Goal: Register for event/course

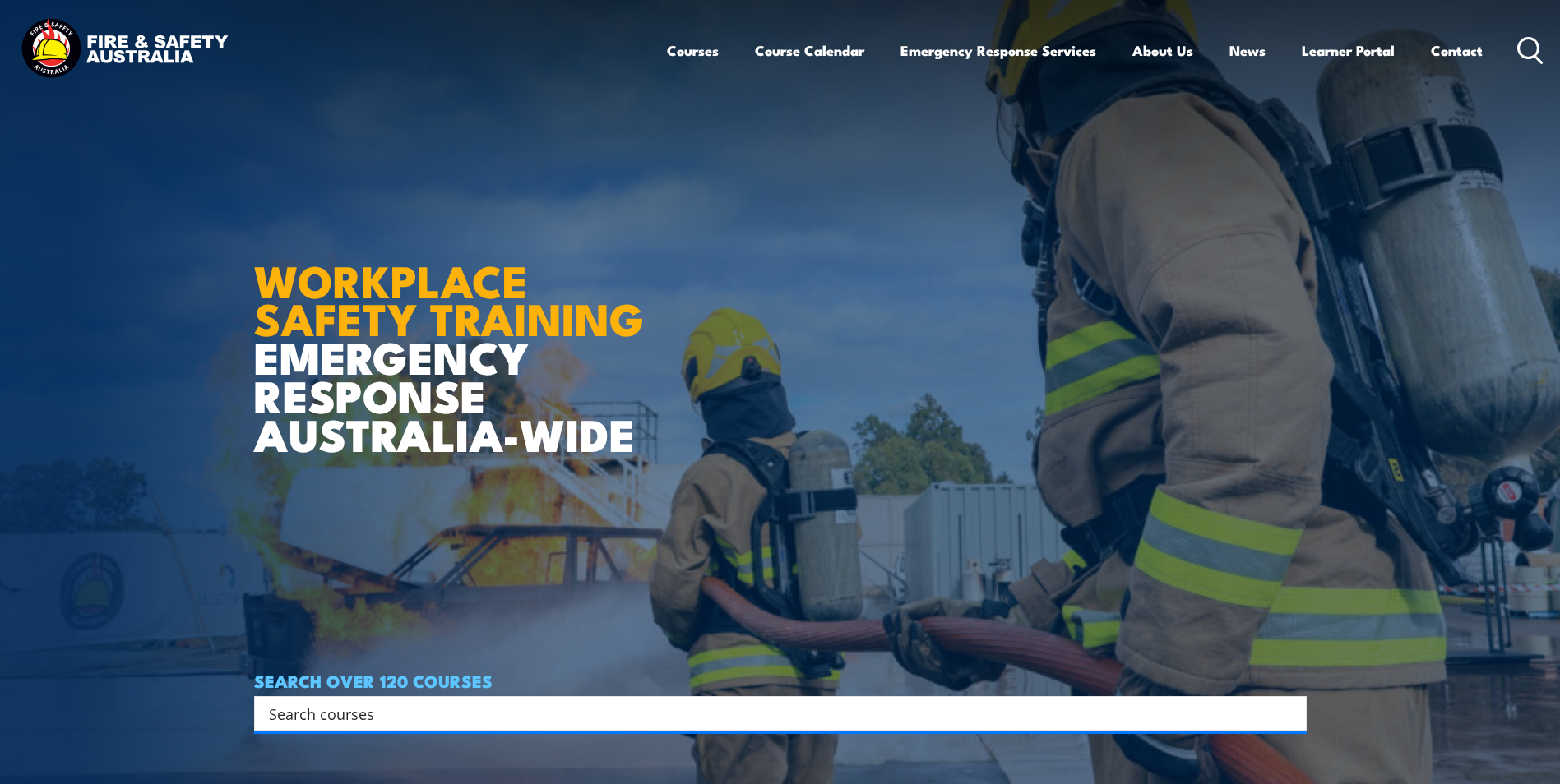
drag, startPoint x: 0, startPoint y: 0, endPoint x: 1403, endPoint y: 109, distance: 1407.2
click at [1439, 48] on link "Contact" at bounding box center [1456, 51] width 51 height 44
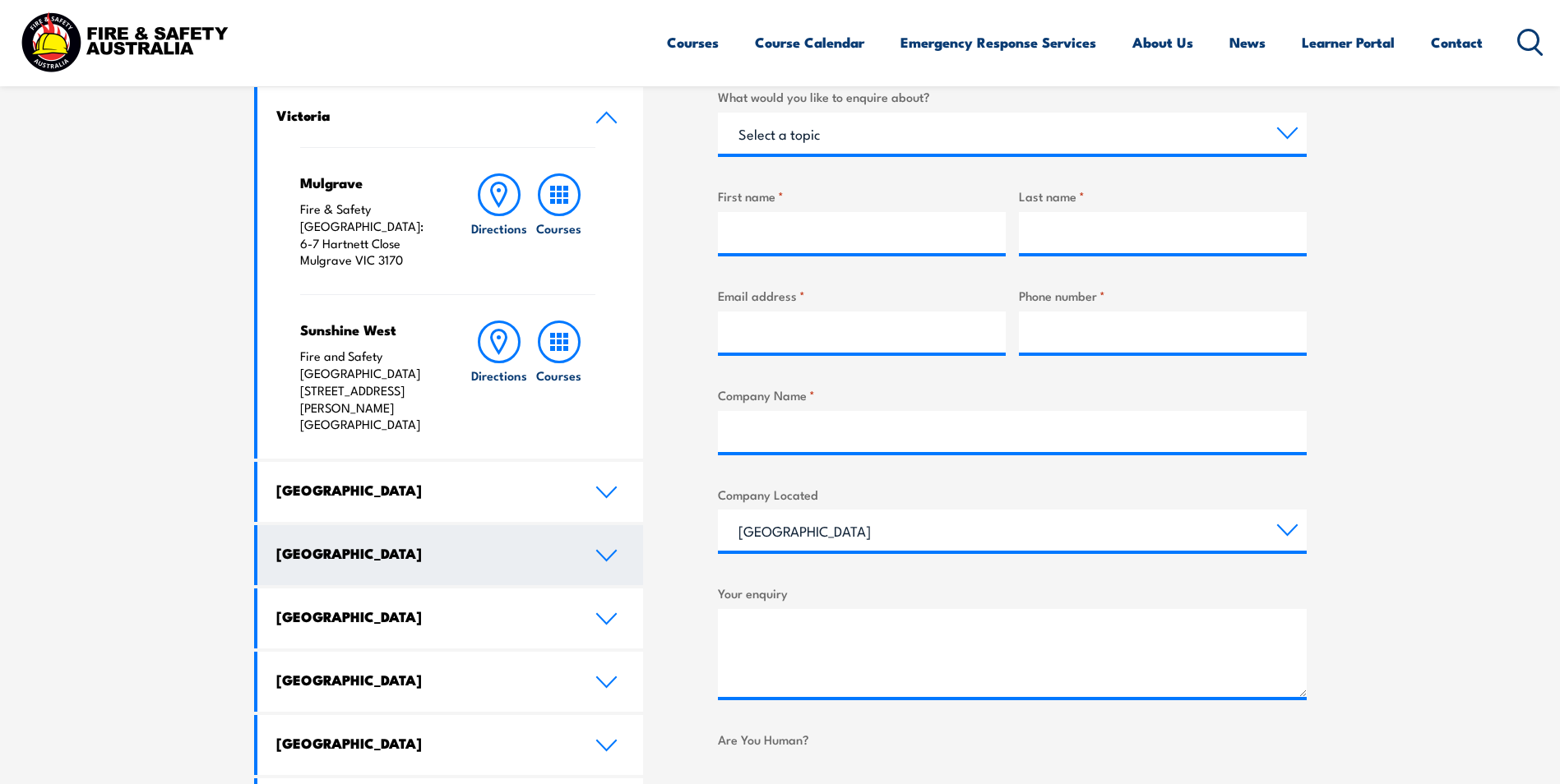
scroll to position [575, 0]
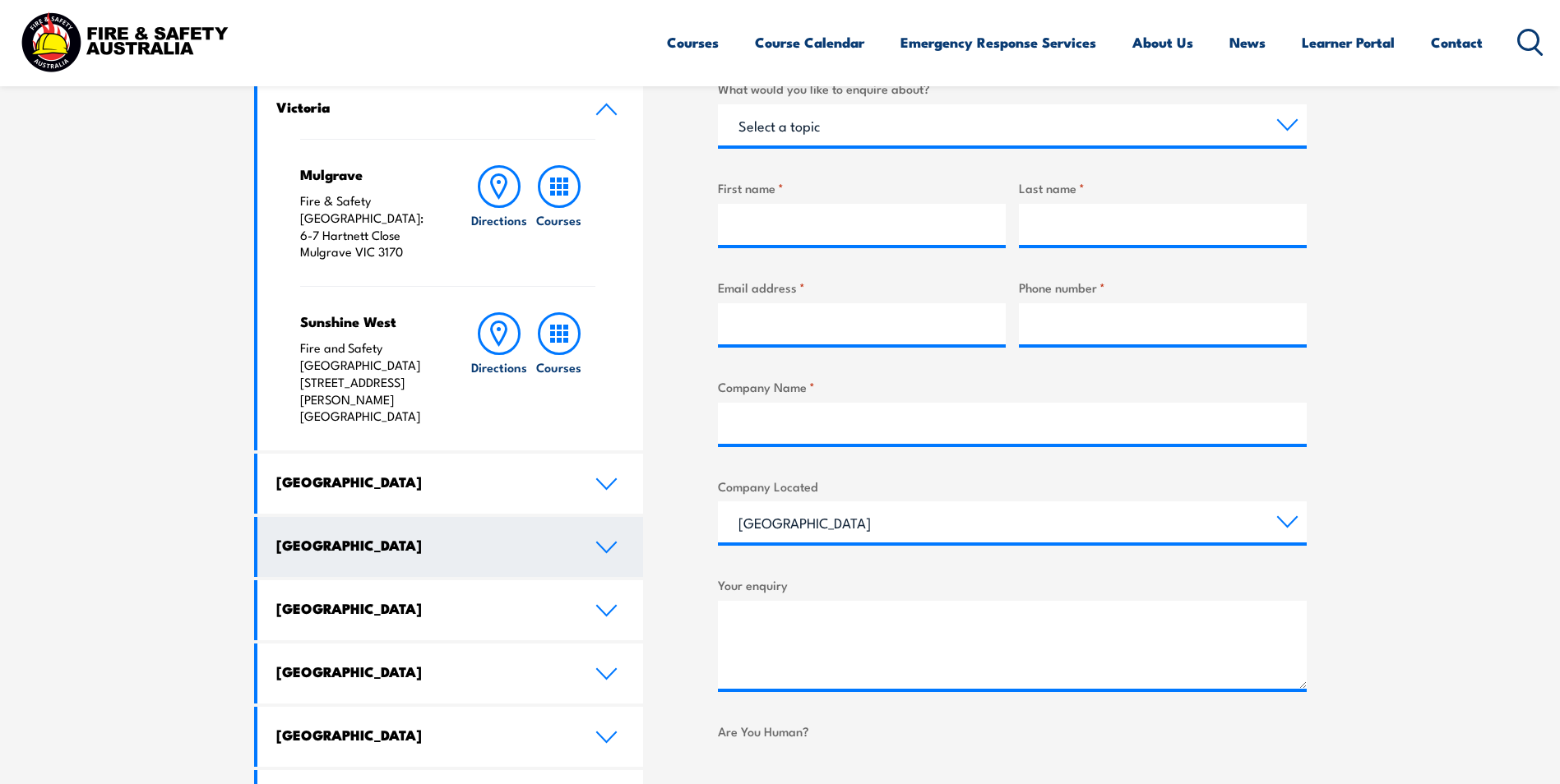
click at [436, 517] on link "Queensland" at bounding box center [450, 546] width 386 height 60
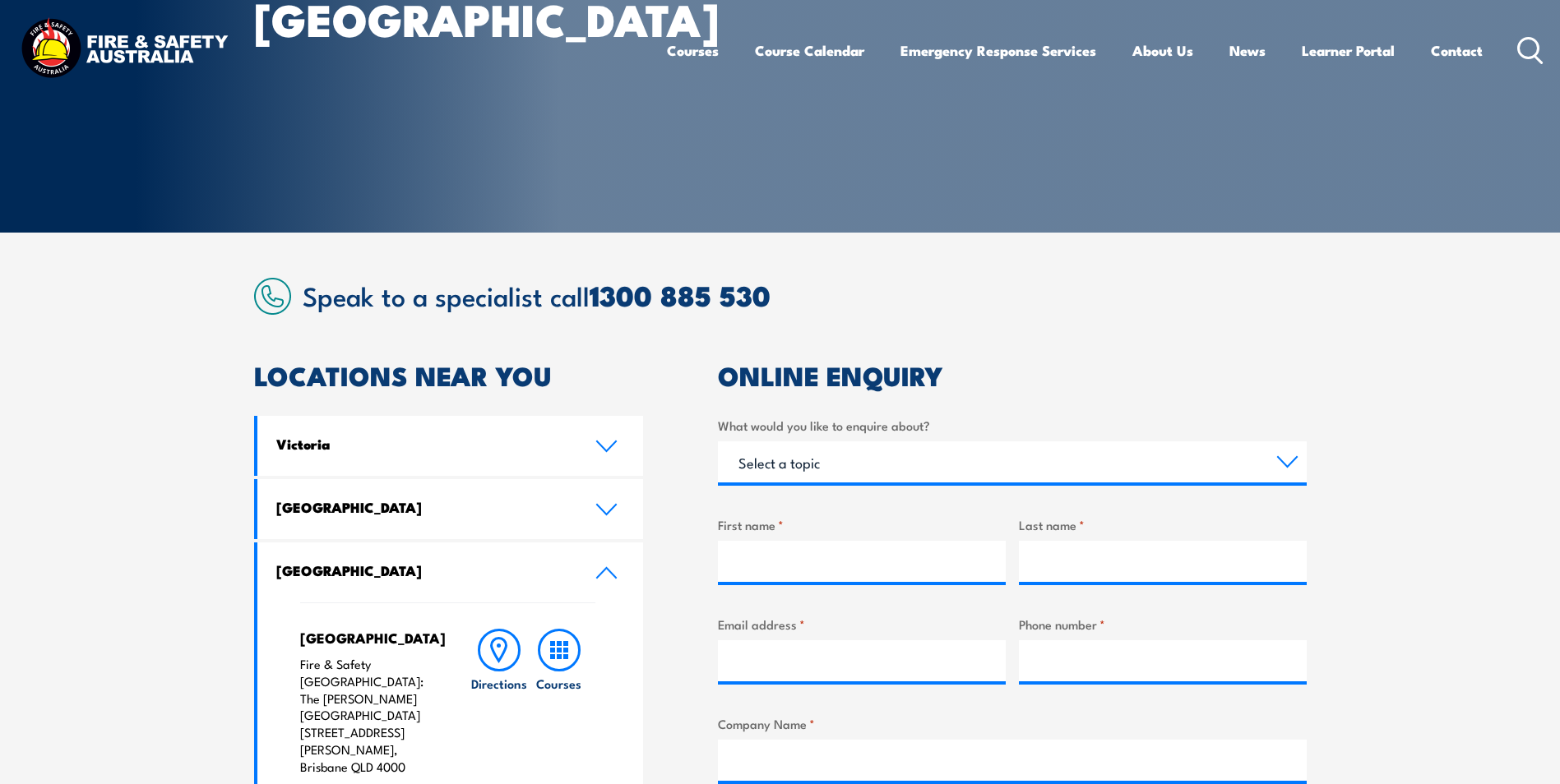
scroll to position [0, 0]
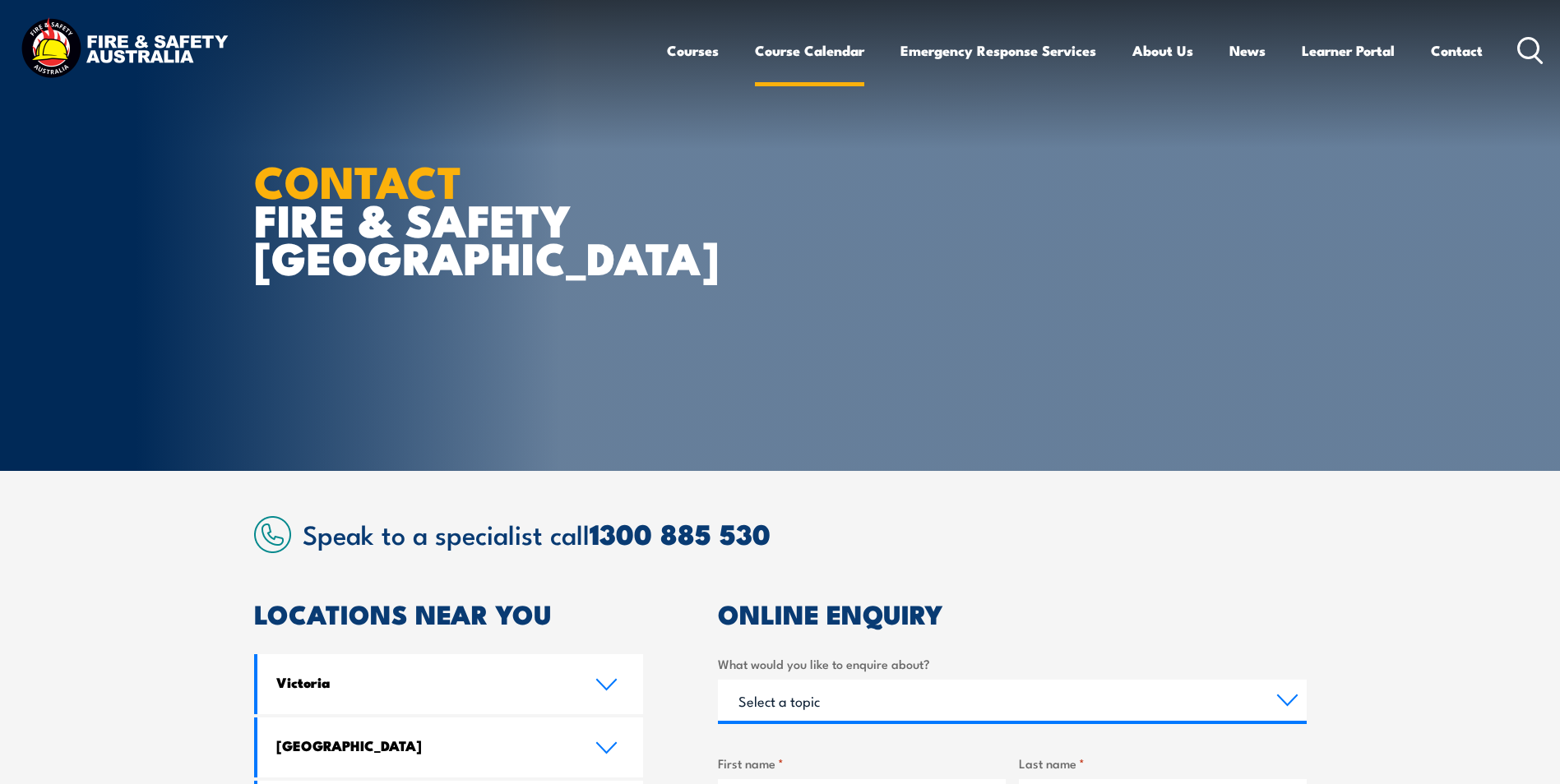
click at [797, 65] on link "Course Calendar" at bounding box center [809, 51] width 109 height 44
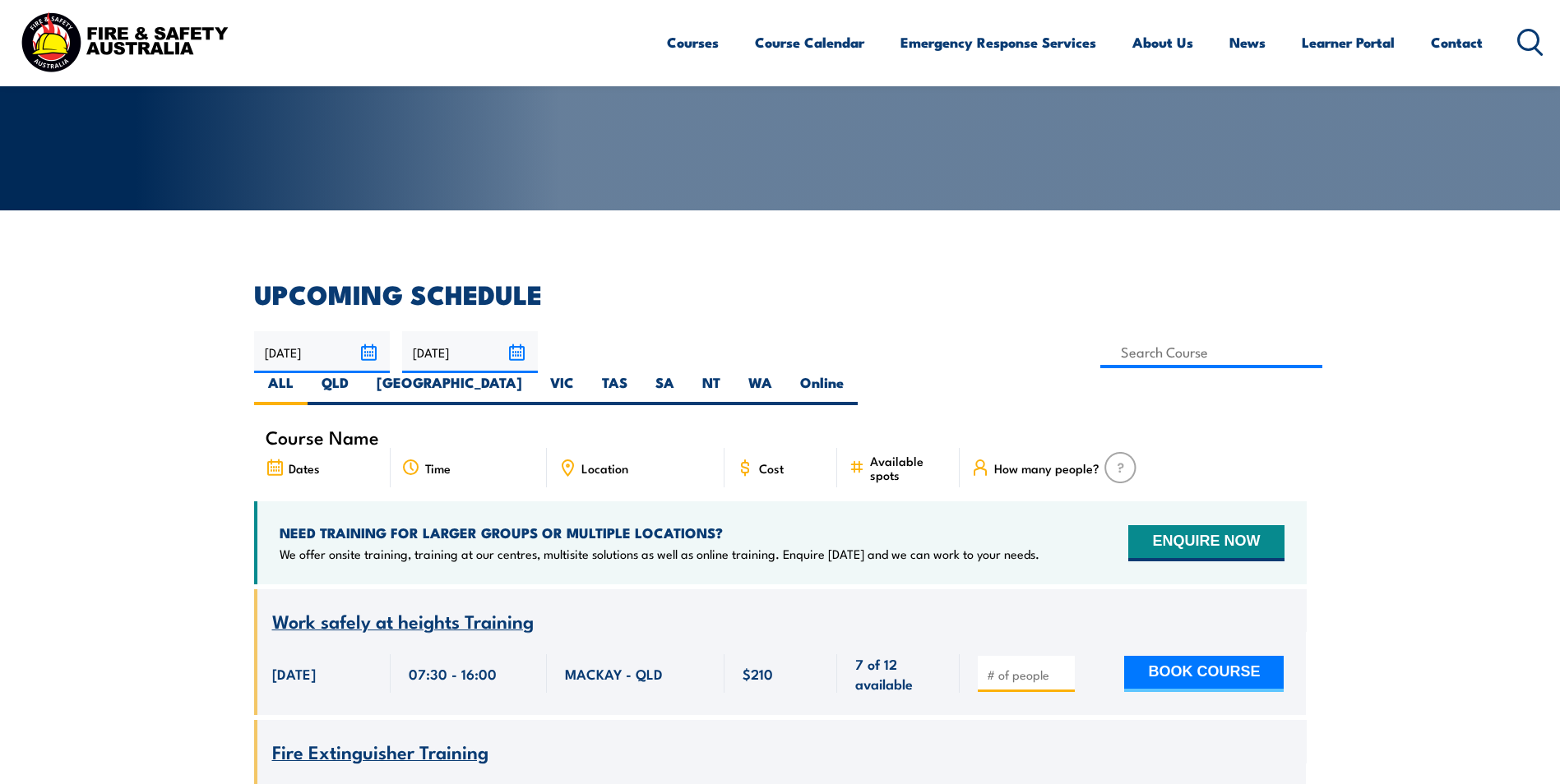
scroll to position [411, 0]
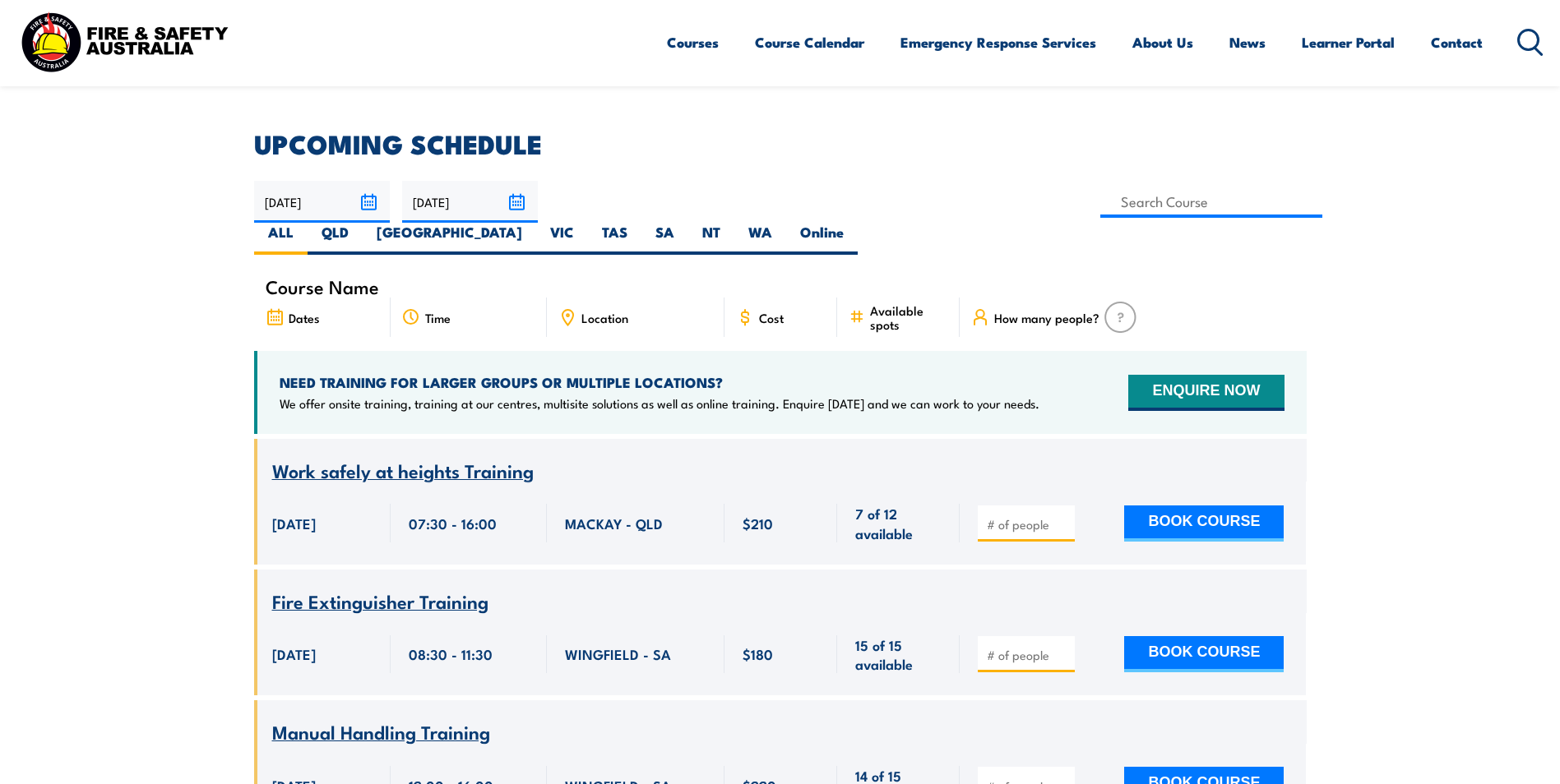
click at [363, 223] on label "QLD" at bounding box center [335, 239] width 55 height 32
click at [359, 223] on input "QLD" at bounding box center [354, 228] width 10 height 10
radio input "true"
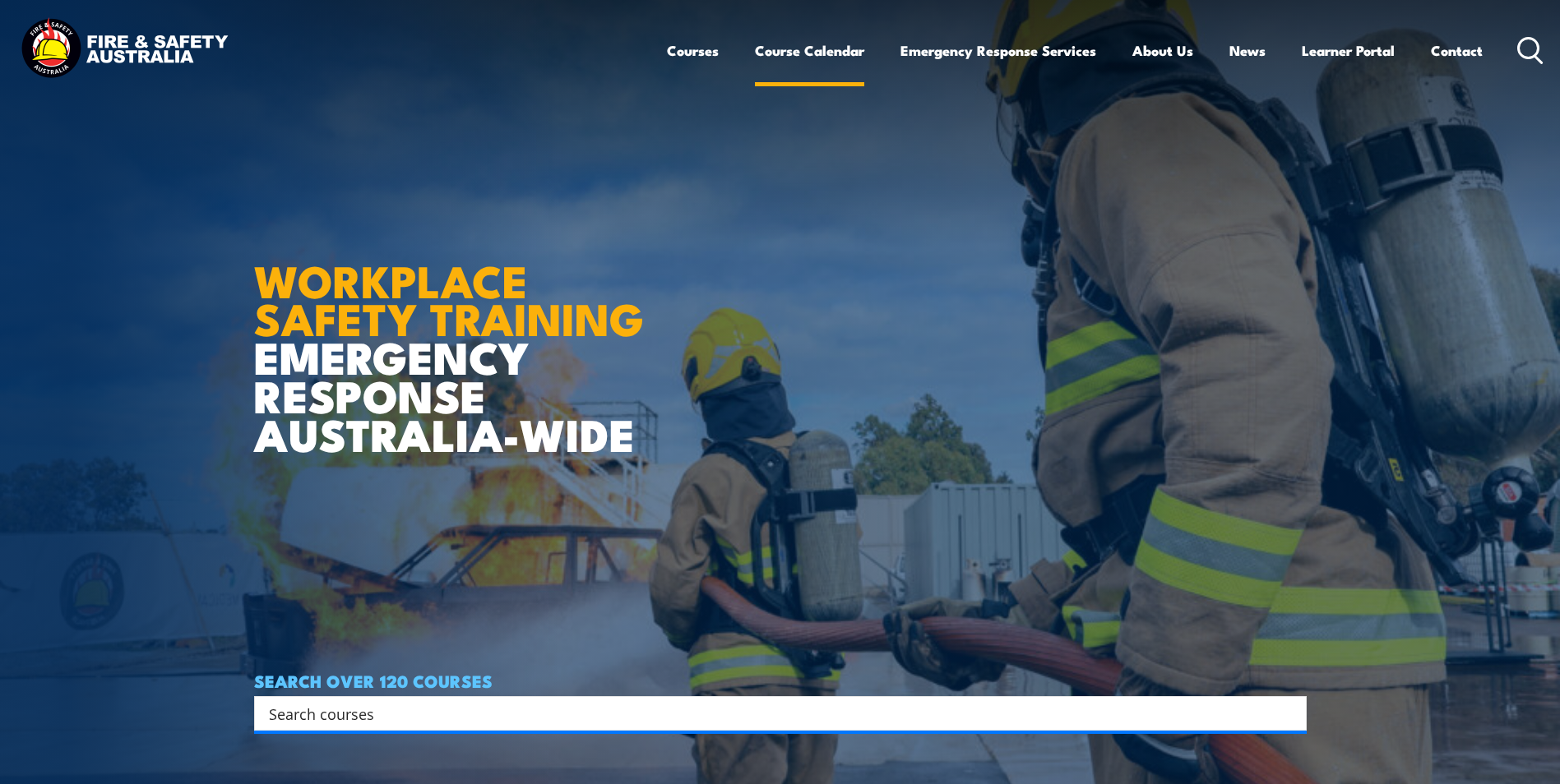
click at [796, 52] on link "Course Calendar" at bounding box center [809, 51] width 109 height 44
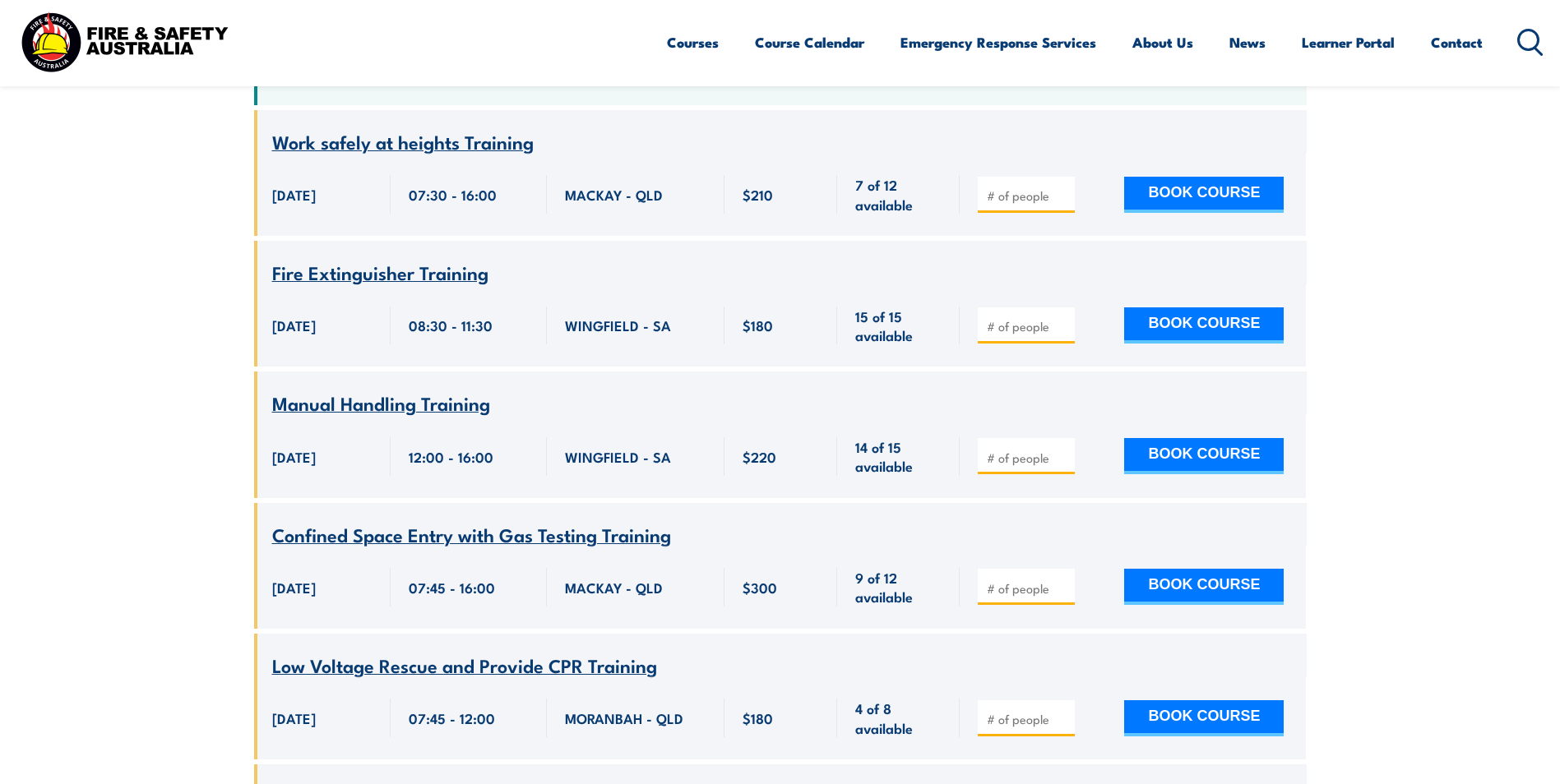
scroll to position [247, 0]
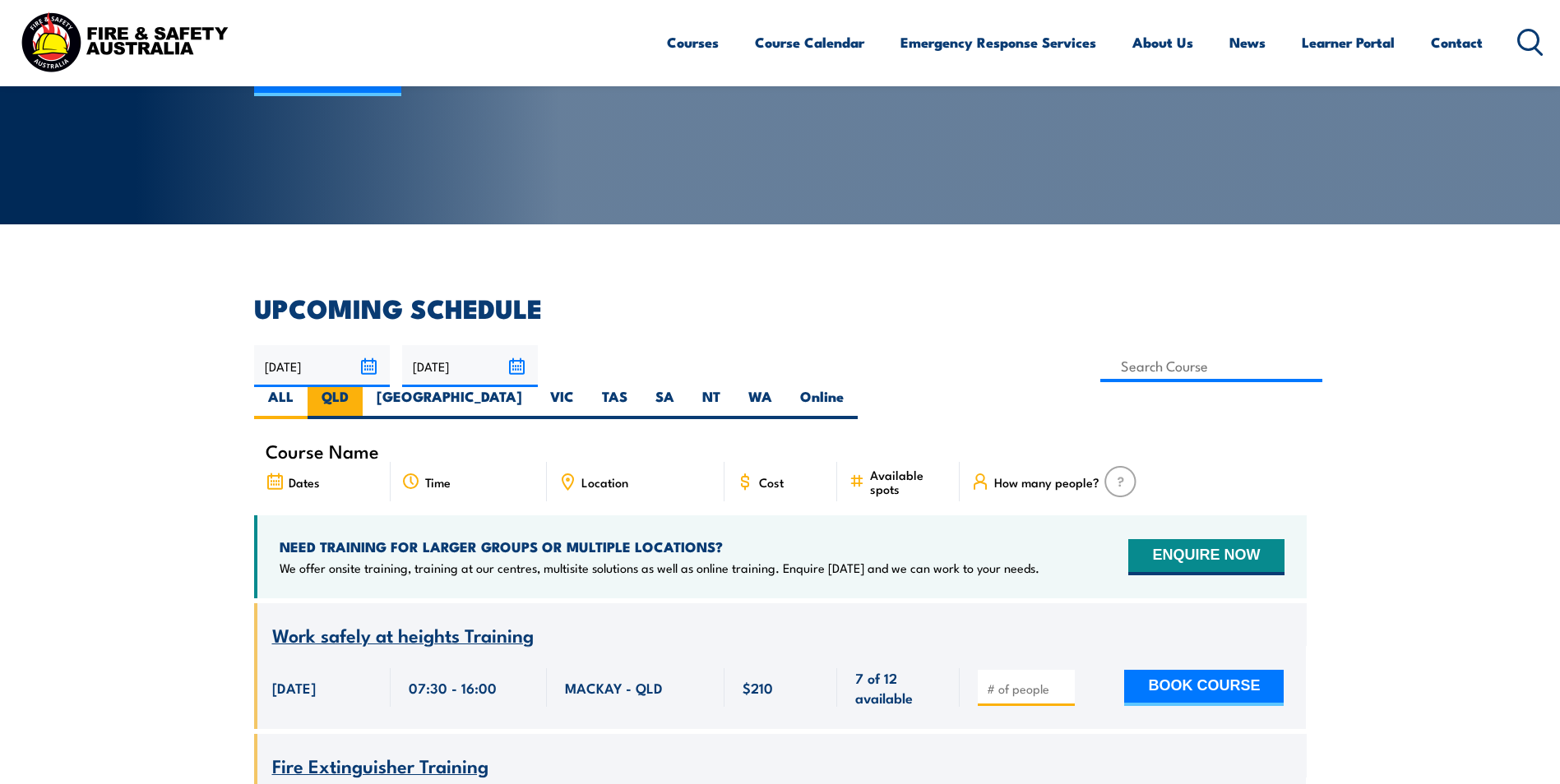
click at [363, 387] on label "QLD" at bounding box center [335, 402] width 55 height 32
click at [359, 387] on input "QLD" at bounding box center [354, 392] width 10 height 10
radio input "true"
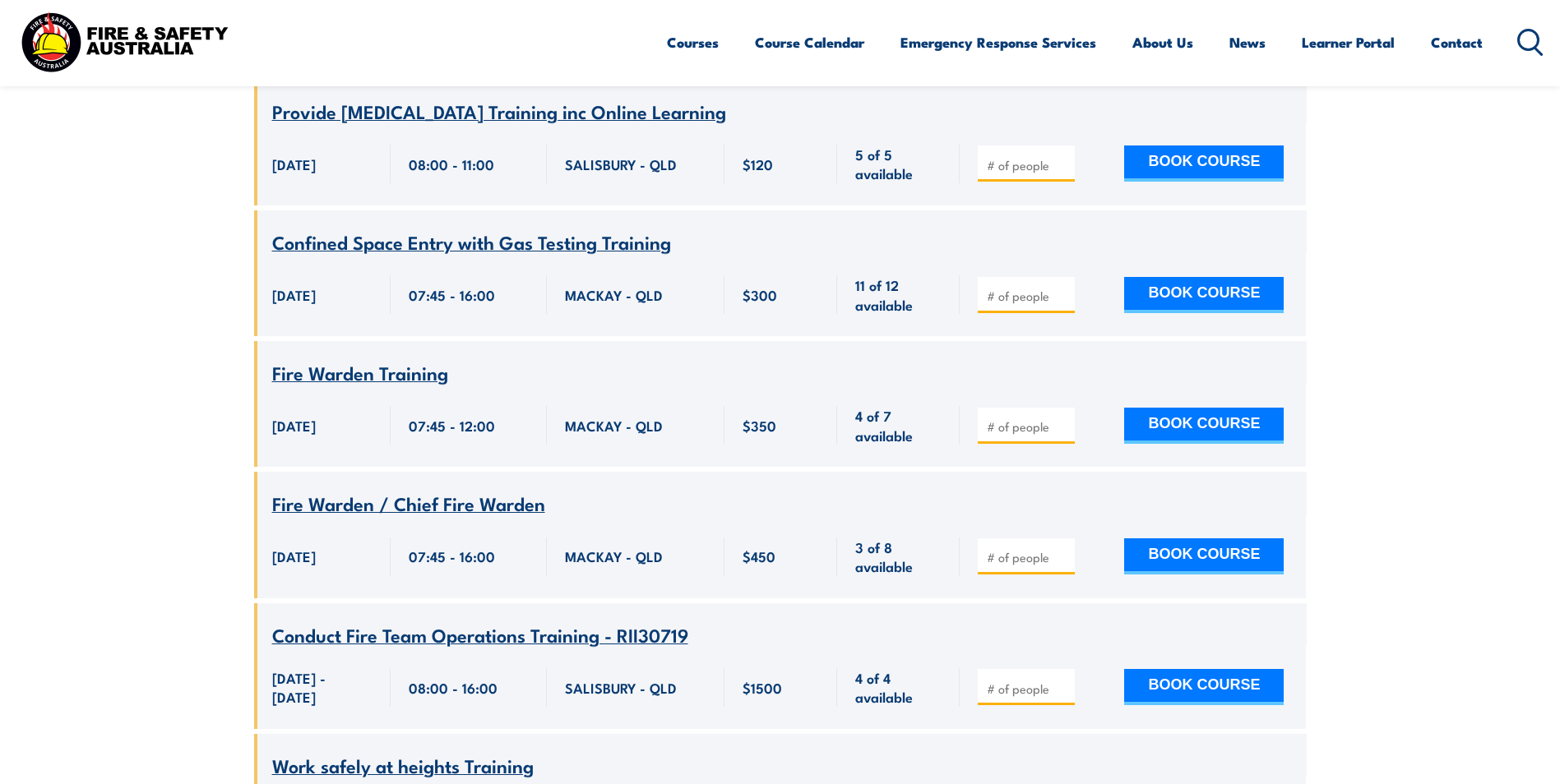
scroll to position [2350, 0]
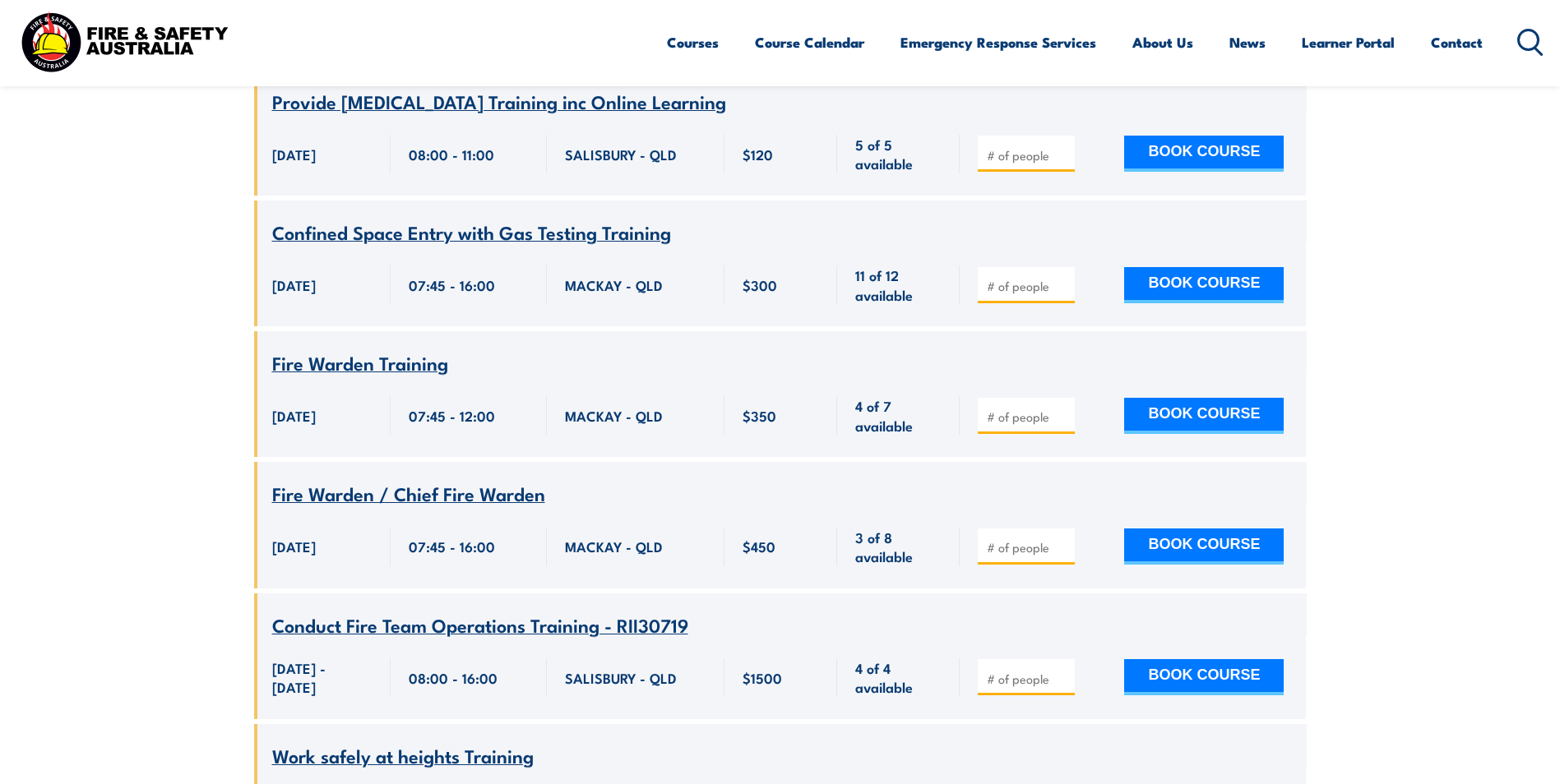
drag, startPoint x: 397, startPoint y: 524, endPoint x: 180, endPoint y: 502, distance: 218.1
click at [1000, 556] on input "number" at bounding box center [1028, 547] width 82 height 17
type input "2"
